Goal: Obtain resource: Obtain resource

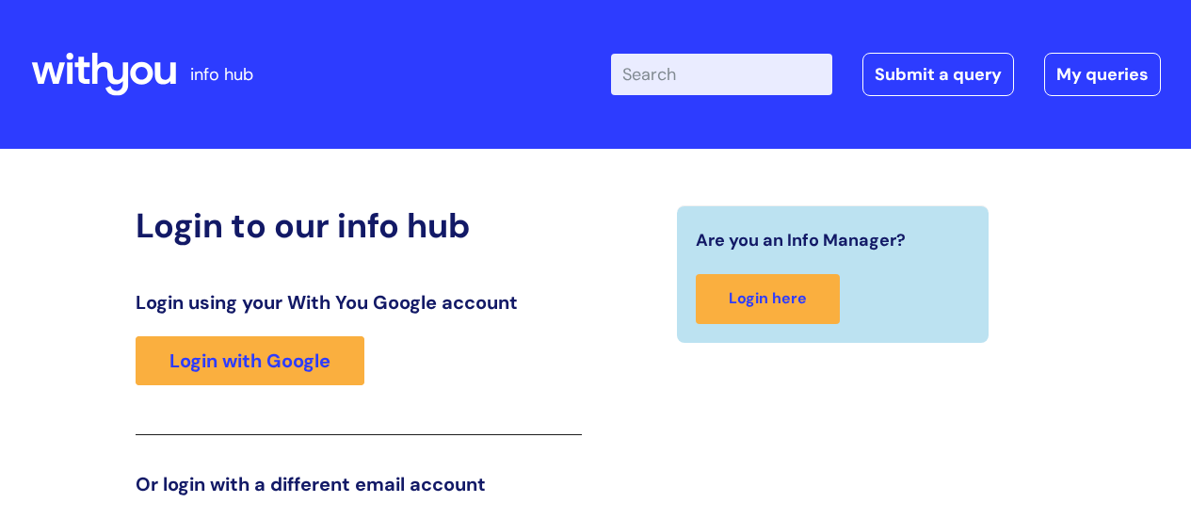
scroll to position [287, 0]
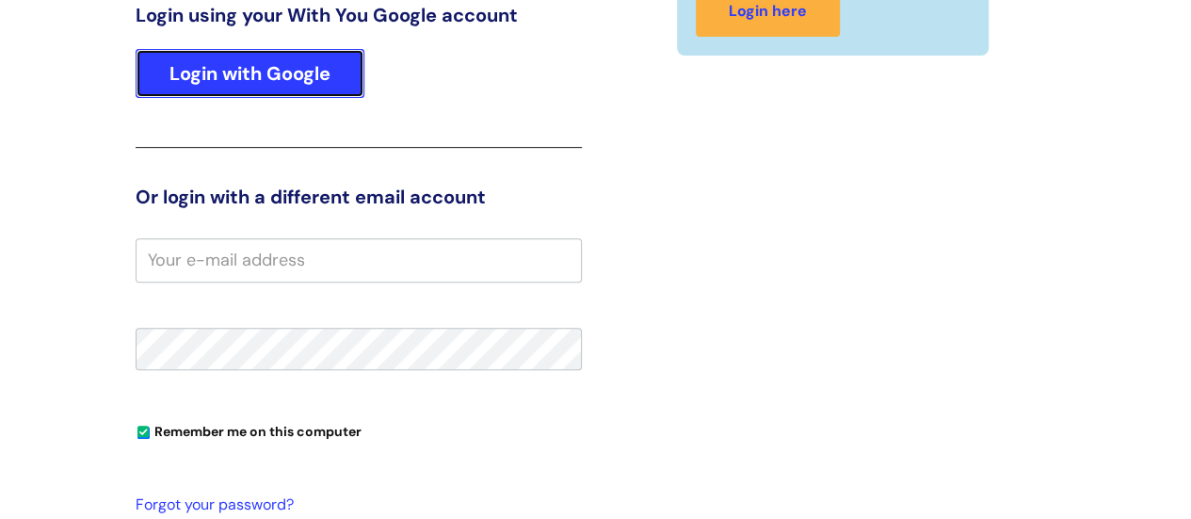
click at [253, 63] on link "Login with Google" at bounding box center [250, 73] width 229 height 49
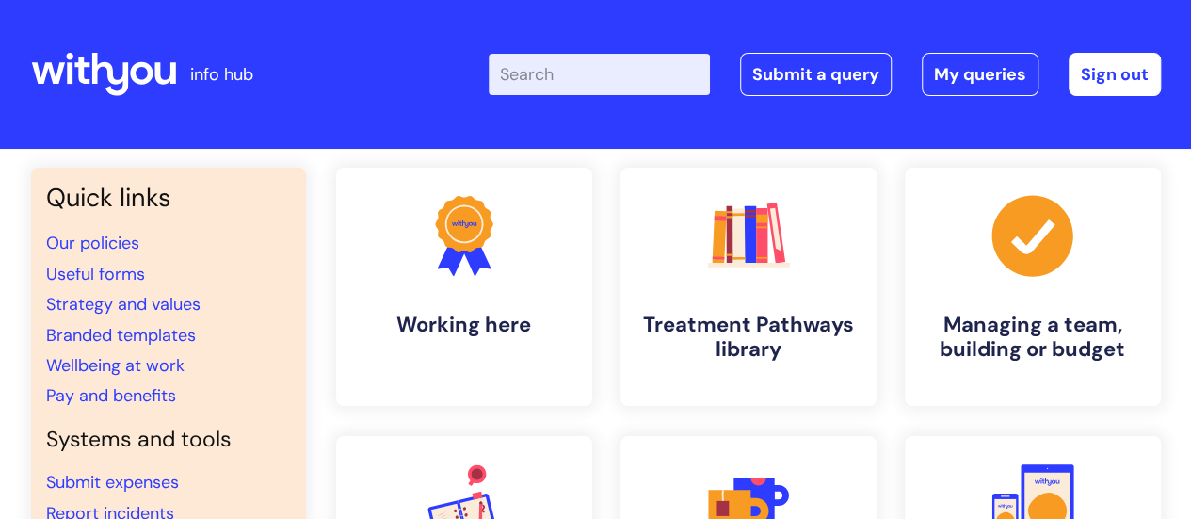
click at [612, 79] on input "Enter your search term here..." at bounding box center [599, 74] width 221 height 41
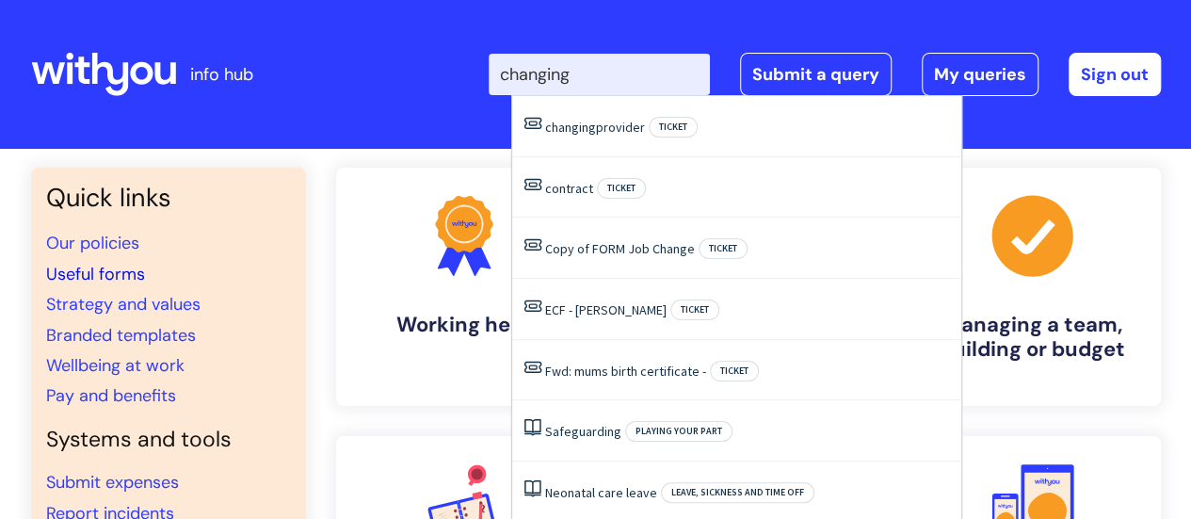
type input "changing"
click at [119, 269] on link "Useful forms" at bounding box center [95, 274] width 99 height 23
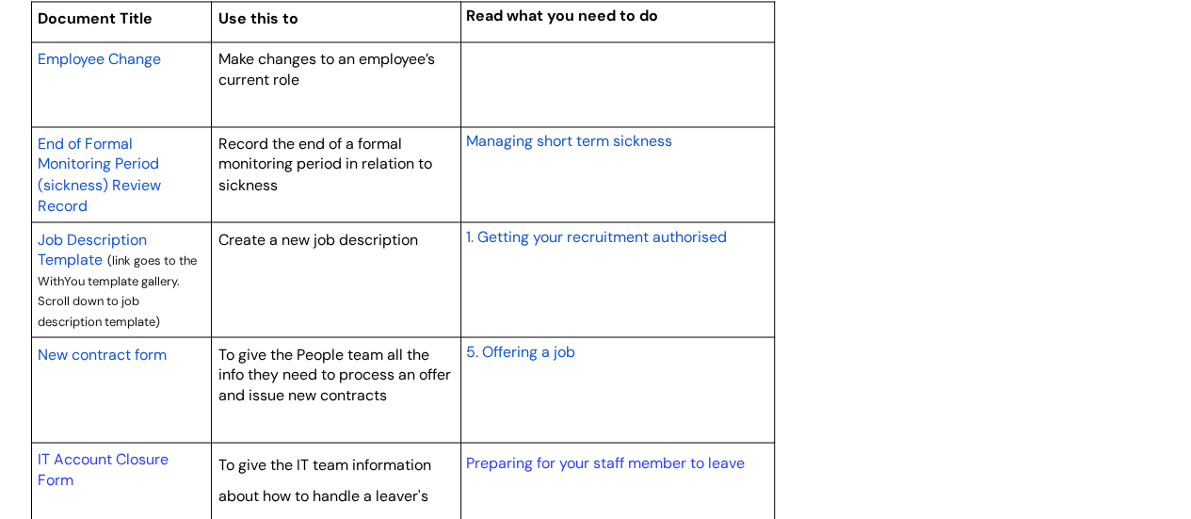
scroll to position [1601, 0]
click at [102, 58] on span "Employee Change" at bounding box center [99, 60] width 123 height 20
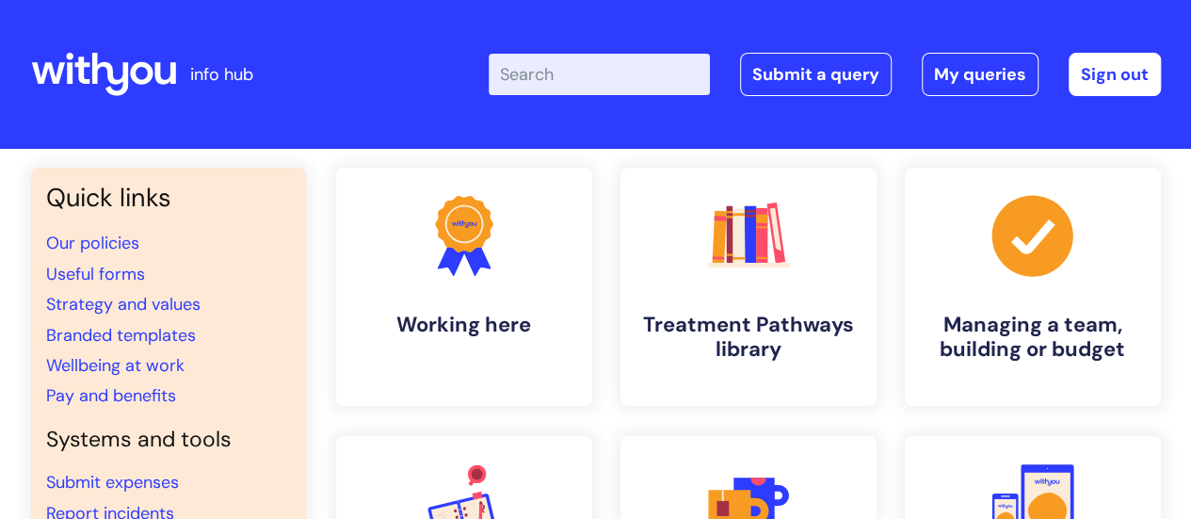
click at [646, 60] on input "Enter your search term here..." at bounding box center [599, 74] width 221 height 41
click at [606, 65] on input "reducing ghours" at bounding box center [599, 74] width 221 height 41
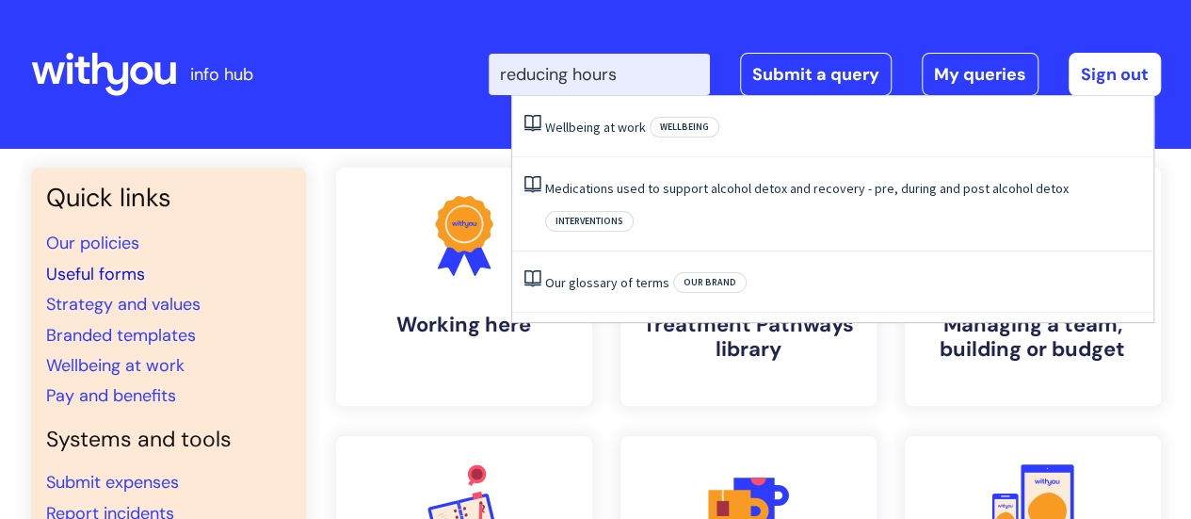
type input "reducing hours"
click at [124, 272] on link "Useful forms" at bounding box center [95, 274] width 99 height 23
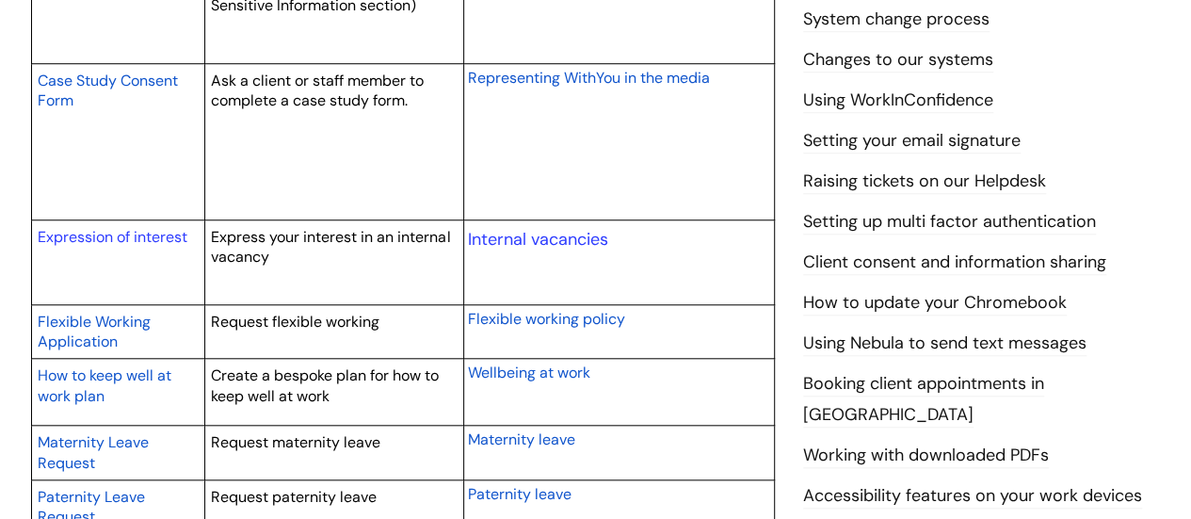
scroll to position [753, 0]
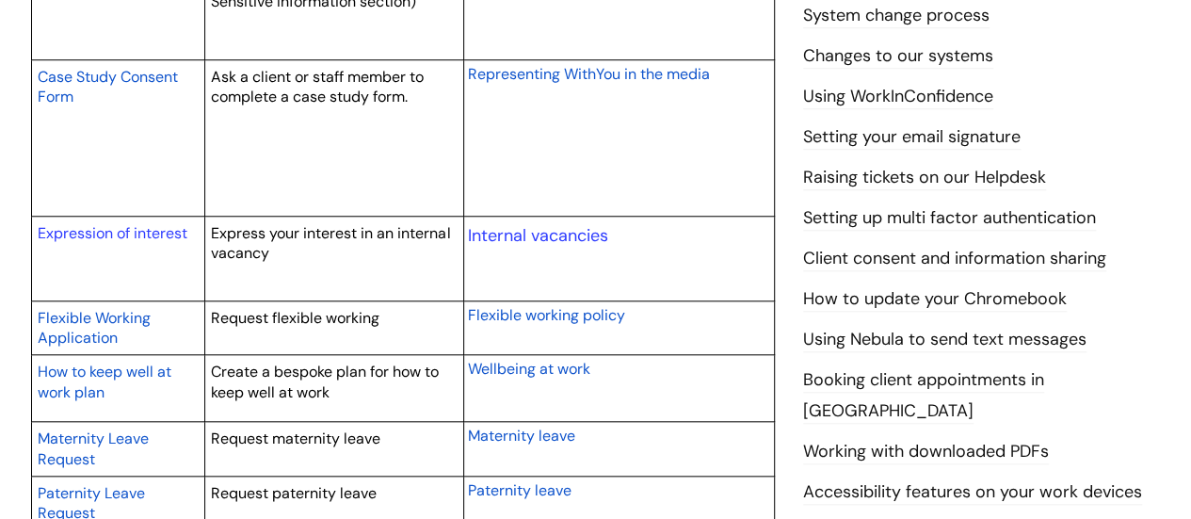
click at [576, 315] on span "Flexible working policy" at bounding box center [546, 315] width 157 height 20
